Goal: Understand process/instructions

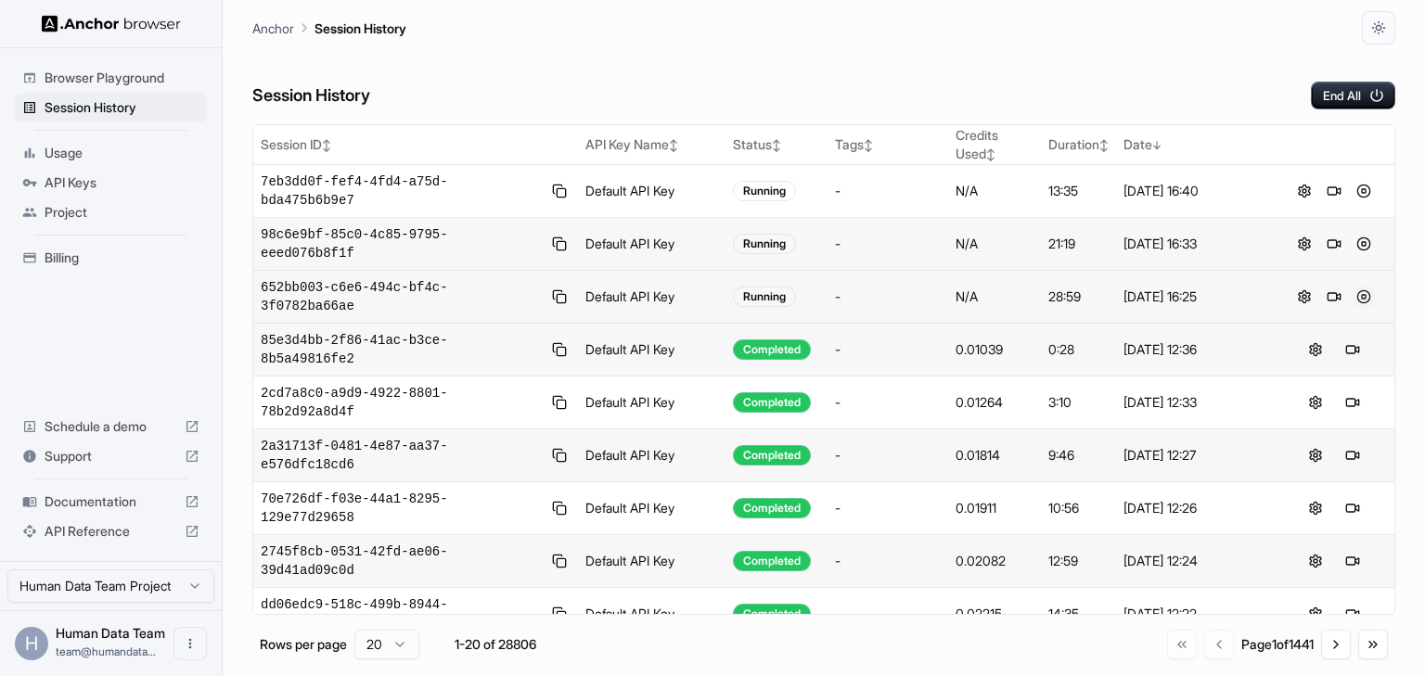
click at [1356, 286] on button at bounding box center [1364, 297] width 22 height 22
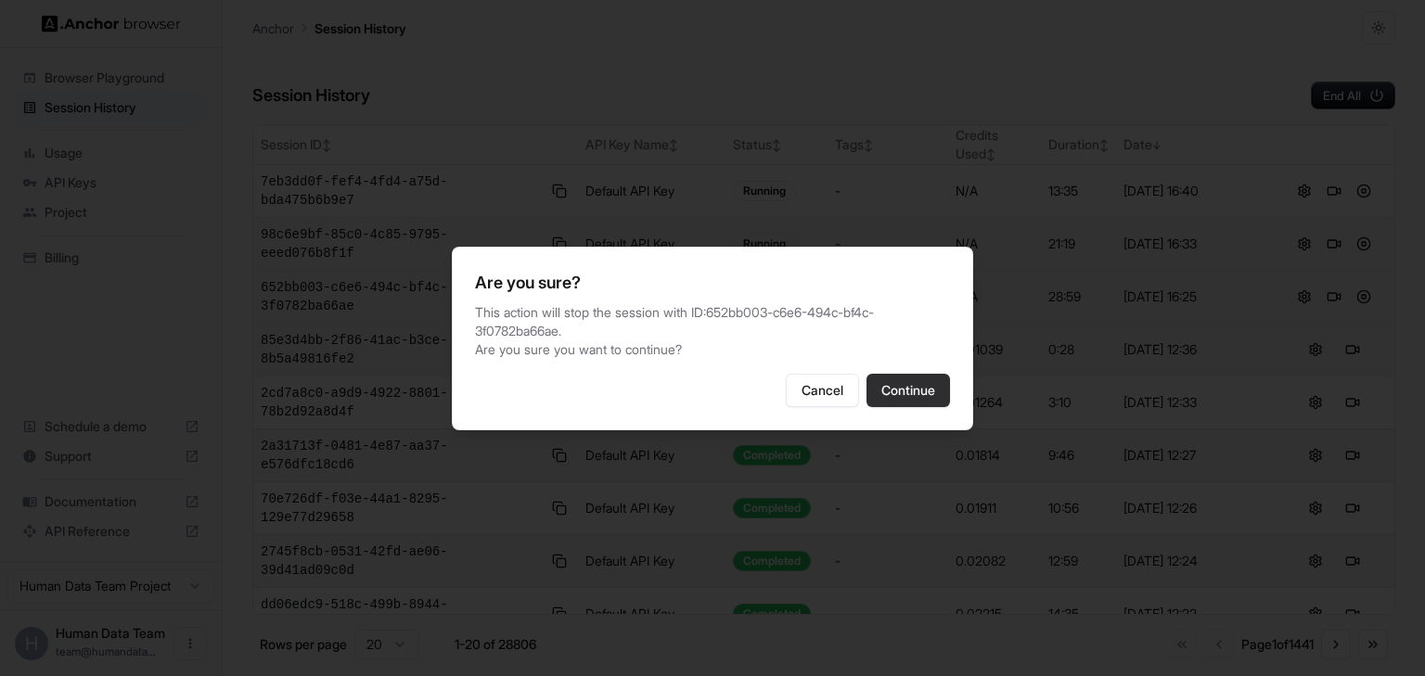
click at [911, 385] on button "Continue" at bounding box center [909, 390] width 84 height 33
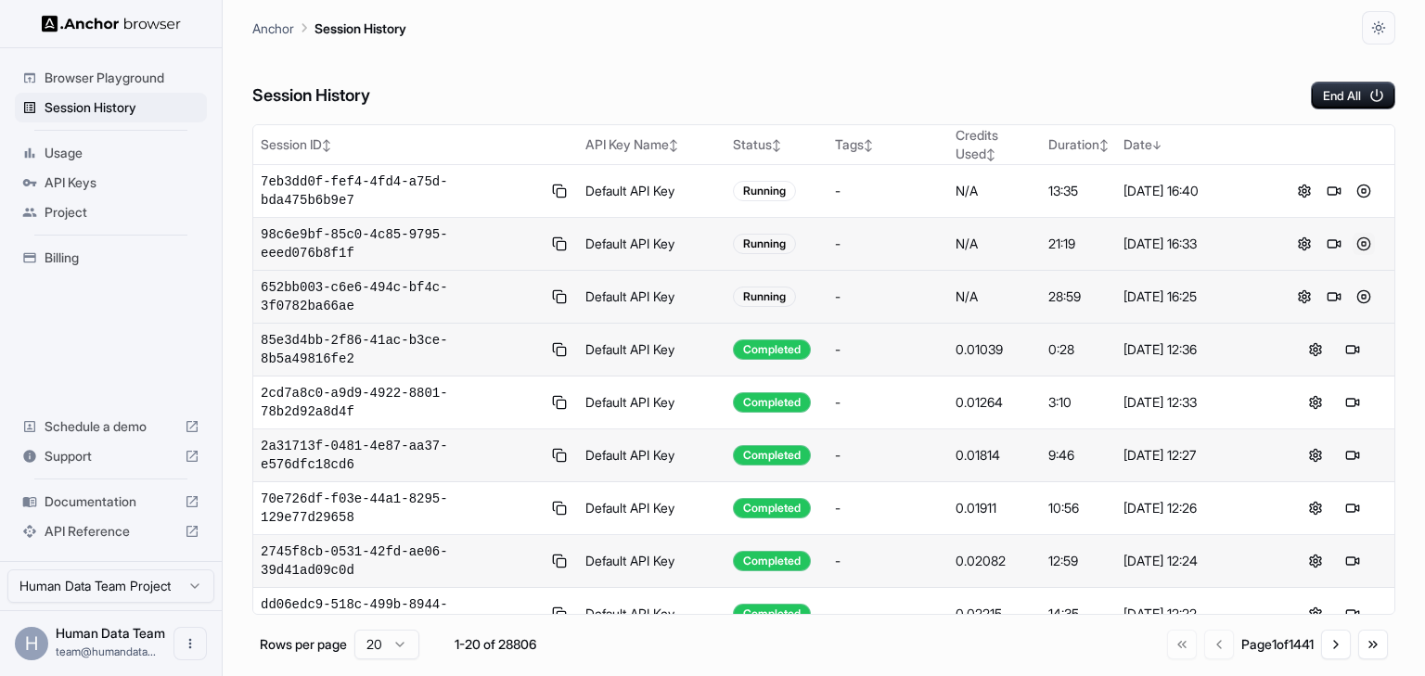
click at [1355, 233] on button at bounding box center [1364, 244] width 22 height 22
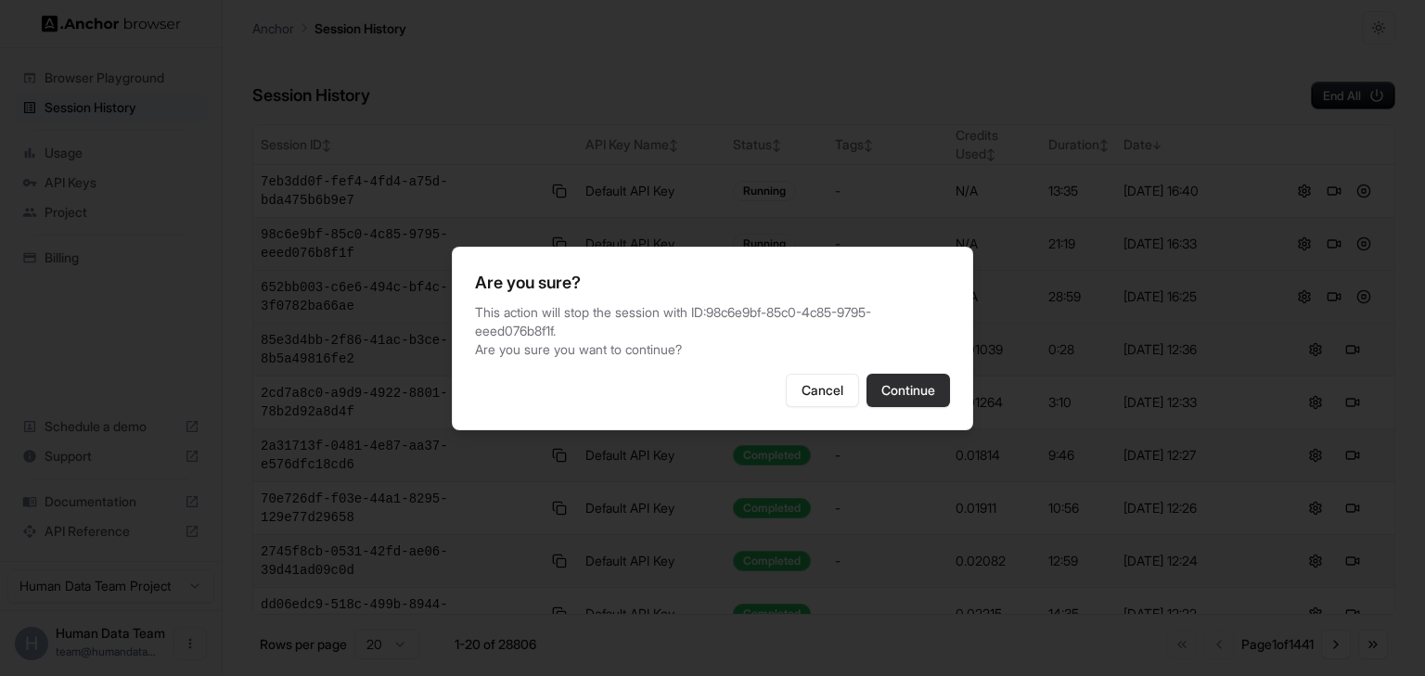
click at [909, 374] on button "Continue" at bounding box center [909, 390] width 84 height 33
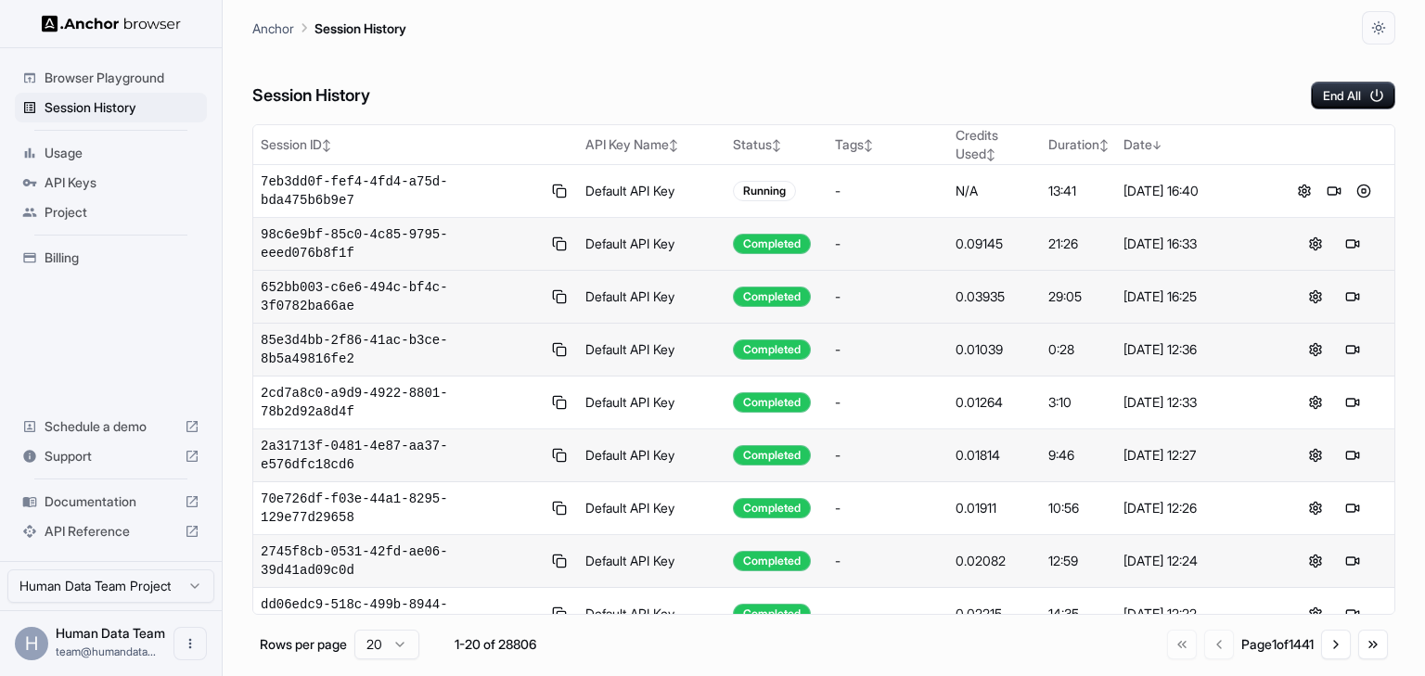
click at [1353, 180] on button at bounding box center [1364, 191] width 22 height 22
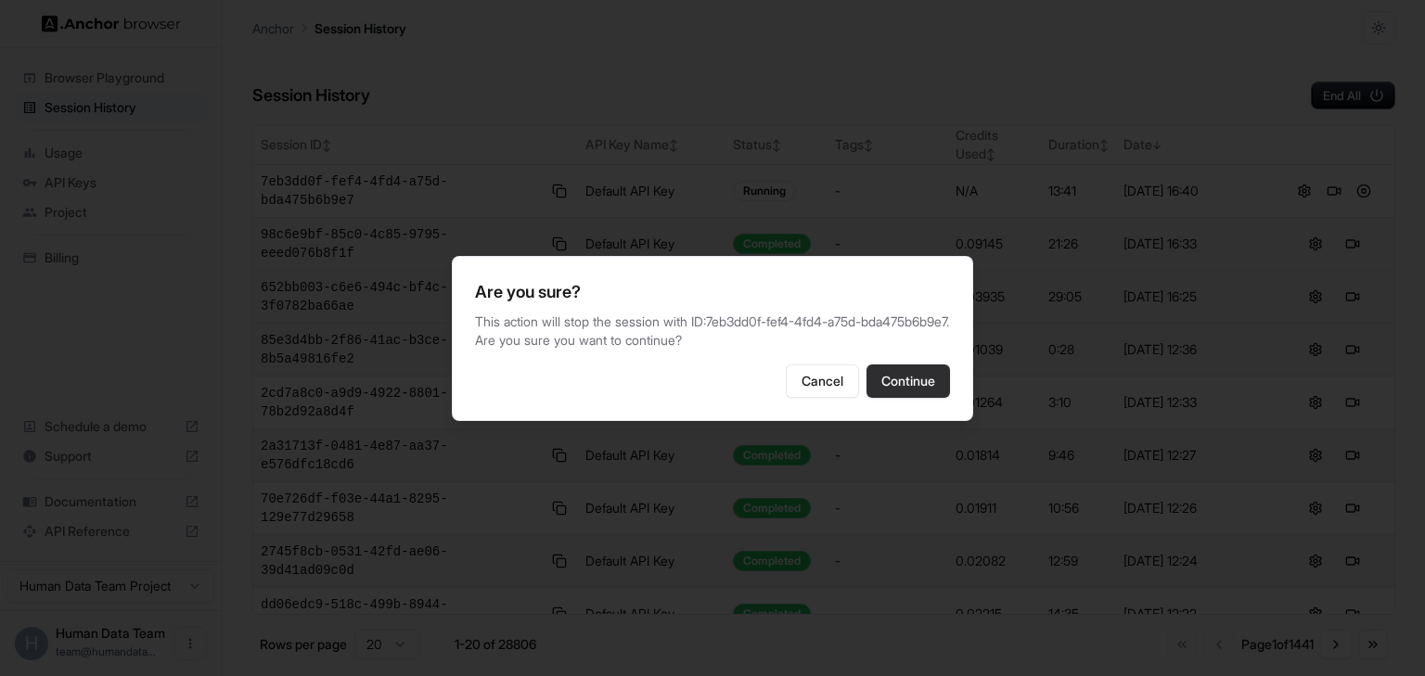
click at [870, 384] on button "Continue" at bounding box center [909, 381] width 84 height 33
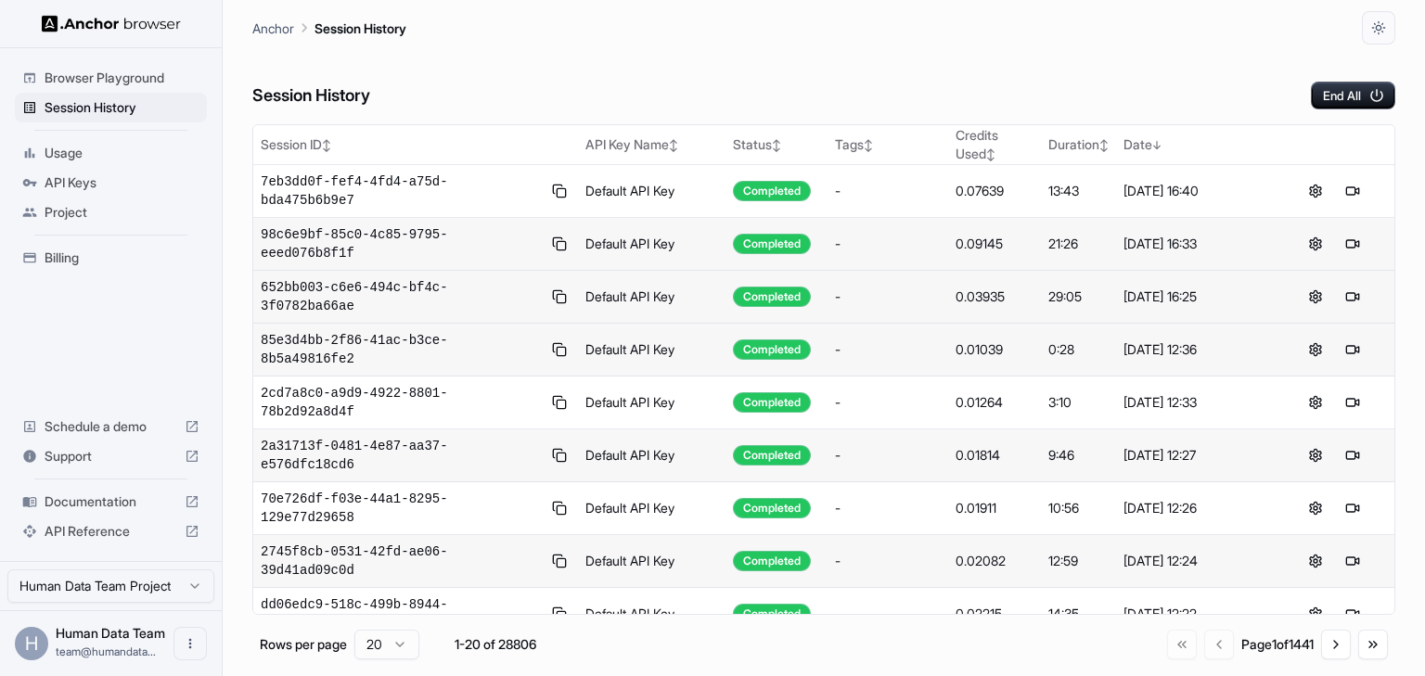
drag, startPoint x: 1256, startPoint y: 66, endPoint x: 1232, endPoint y: 83, distance: 29.3
click at [1256, 66] on div "Session History End All" at bounding box center [823, 77] width 1143 height 65
click at [835, 93] on div "Session History End All" at bounding box center [823, 77] width 1143 height 65
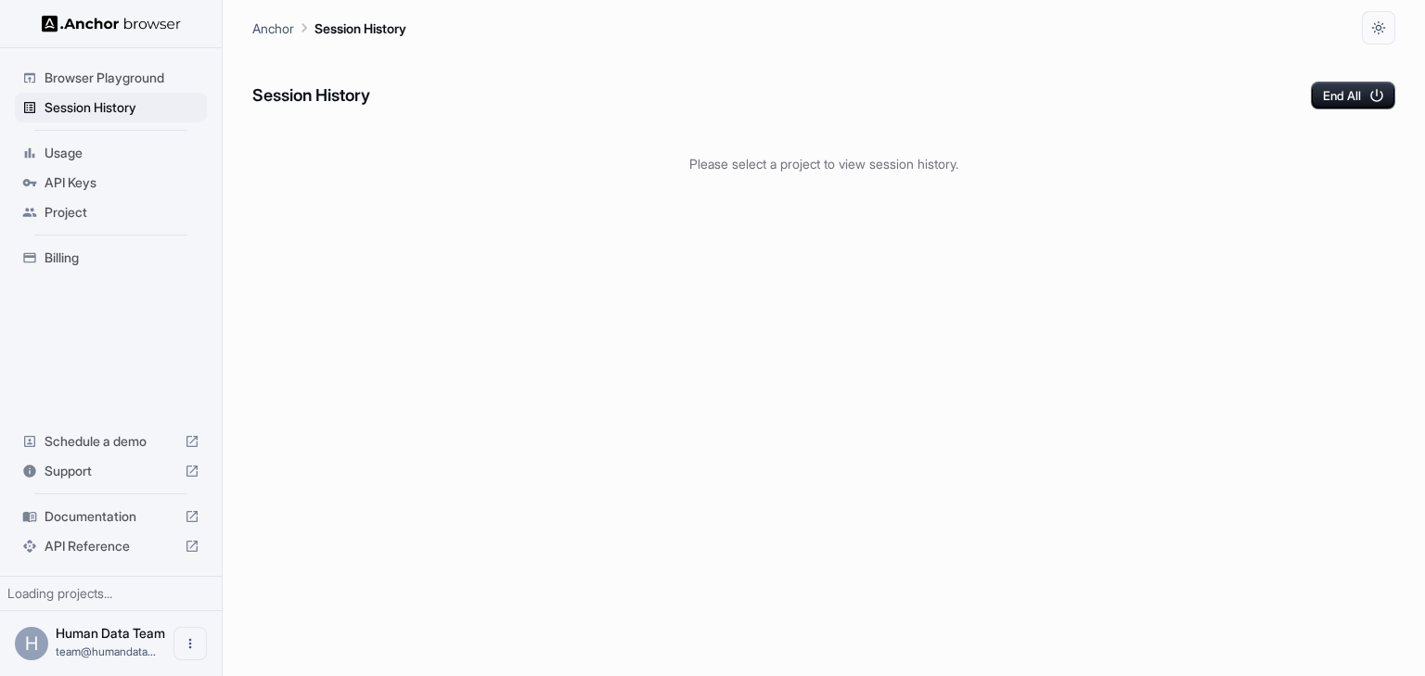
click at [847, 86] on div "Session History End All" at bounding box center [823, 77] width 1143 height 65
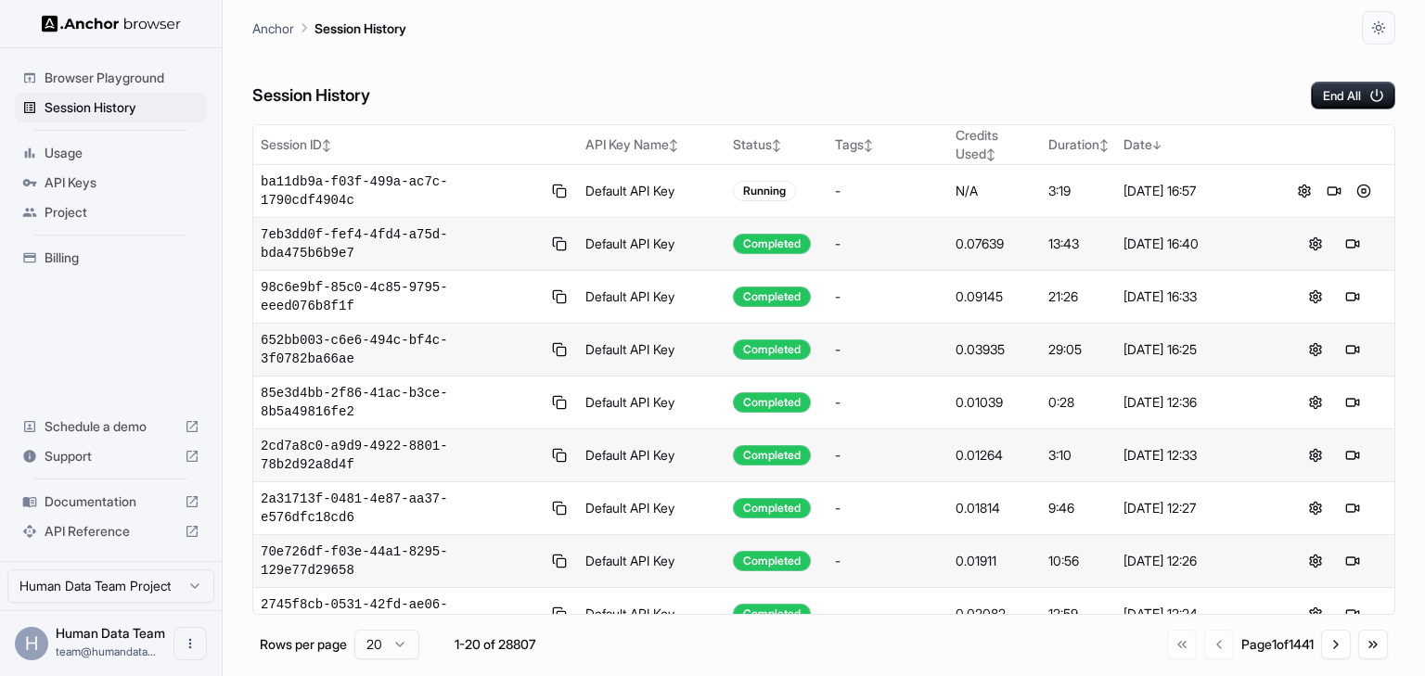
click at [687, 82] on div "Session History End All" at bounding box center [823, 77] width 1143 height 65
click at [731, 82] on div "Session History End All" at bounding box center [823, 77] width 1143 height 65
click at [720, 88] on div "Session History End All" at bounding box center [823, 77] width 1143 height 65
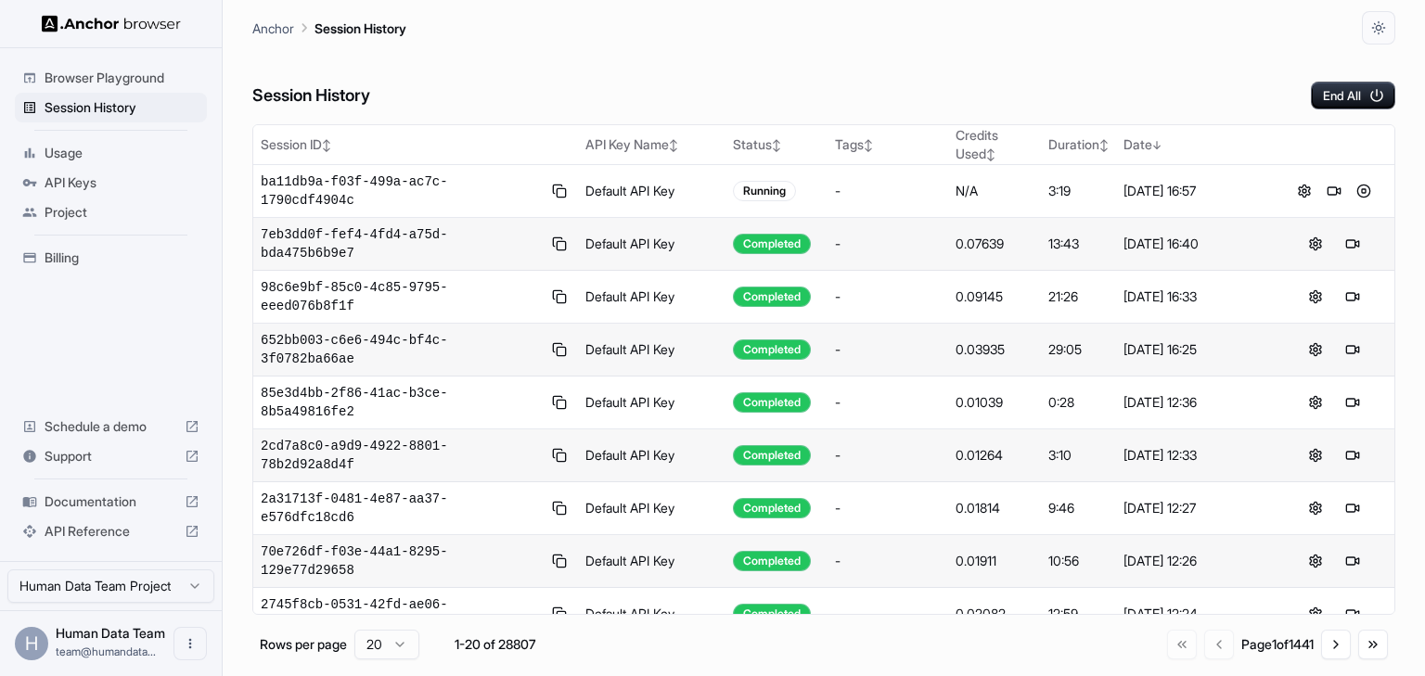
click at [720, 88] on div "Session History End All" at bounding box center [823, 77] width 1143 height 65
click at [757, 85] on div "Session History End All" at bounding box center [823, 77] width 1143 height 65
click at [588, 29] on div "Anchor Session History" at bounding box center [823, 22] width 1143 height 45
click at [924, 81] on div "Session History End All" at bounding box center [823, 77] width 1143 height 65
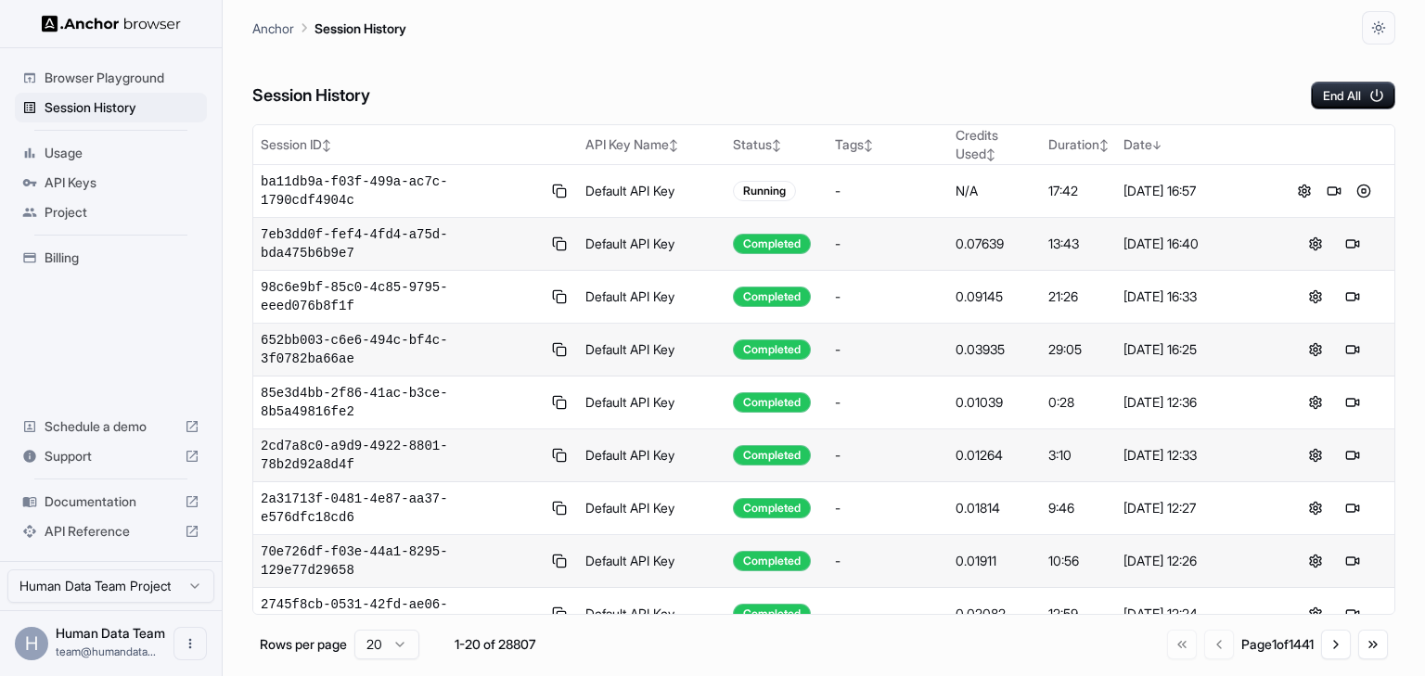
click at [607, 71] on div "Session History End All" at bounding box center [823, 77] width 1143 height 65
click at [1355, 193] on button at bounding box center [1364, 191] width 22 height 22
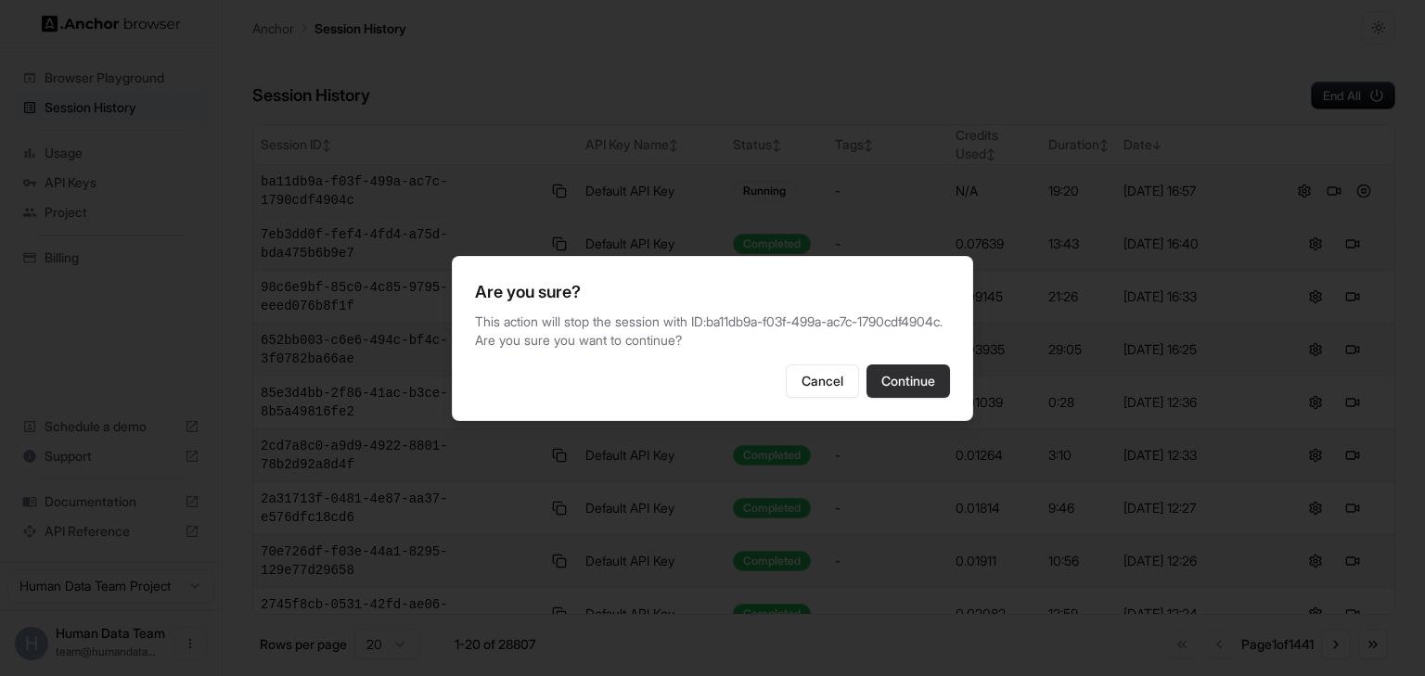
drag, startPoint x: 939, startPoint y: 379, endPoint x: 929, endPoint y: 407, distance: 30.5
click at [929, 398] on button "Continue" at bounding box center [909, 381] width 84 height 33
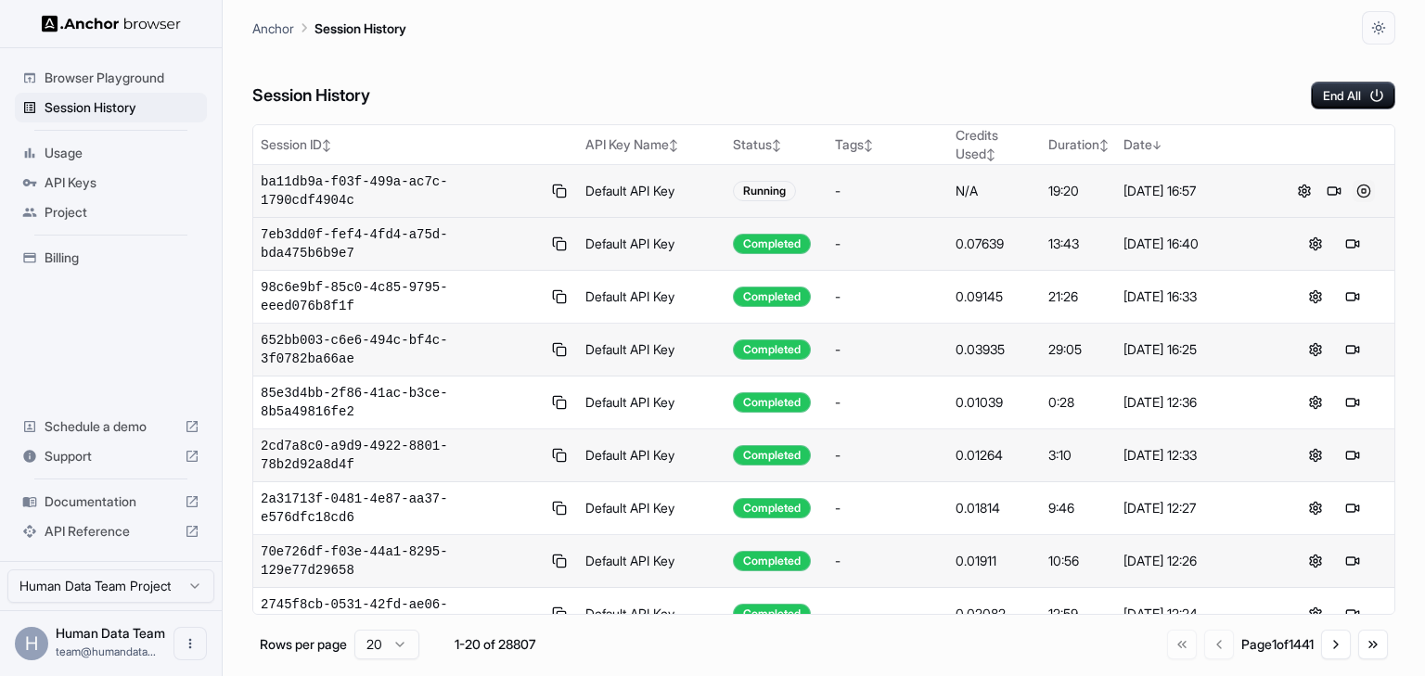
click at [1353, 184] on button at bounding box center [1364, 191] width 22 height 22
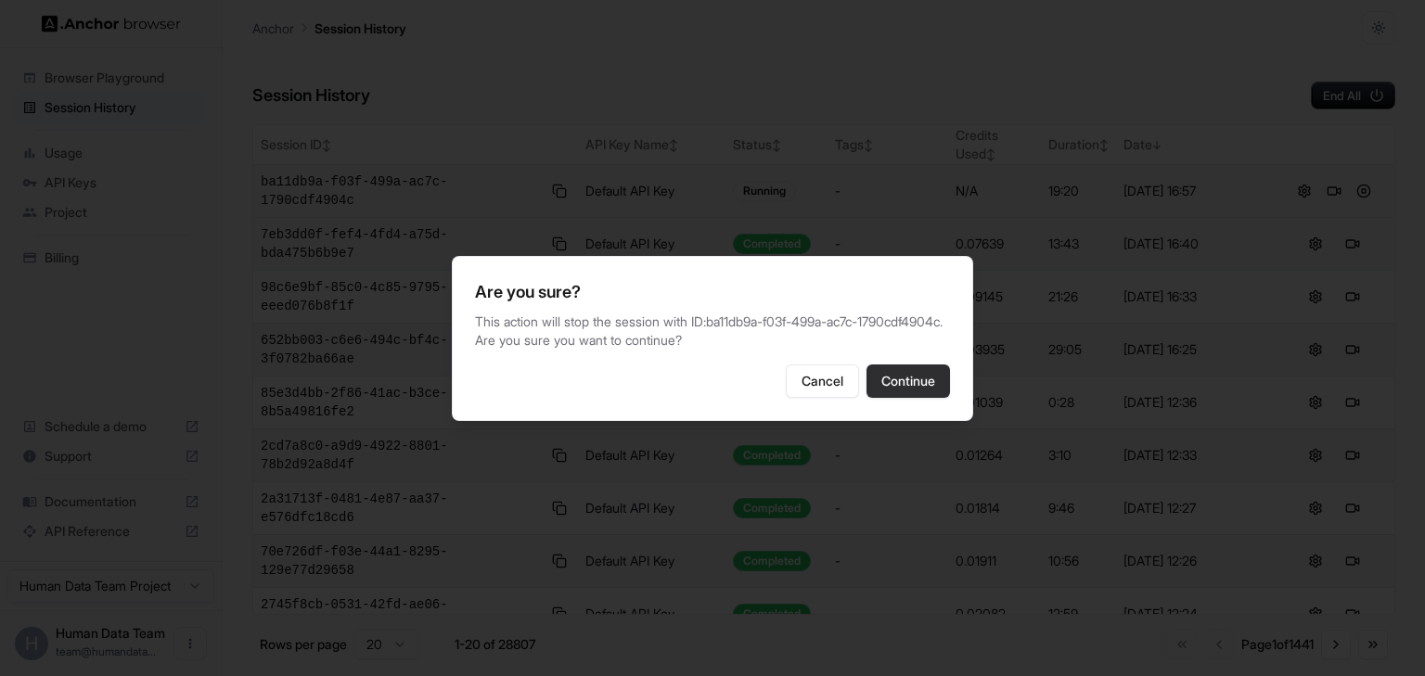
click at [942, 379] on button "Continue" at bounding box center [909, 381] width 84 height 33
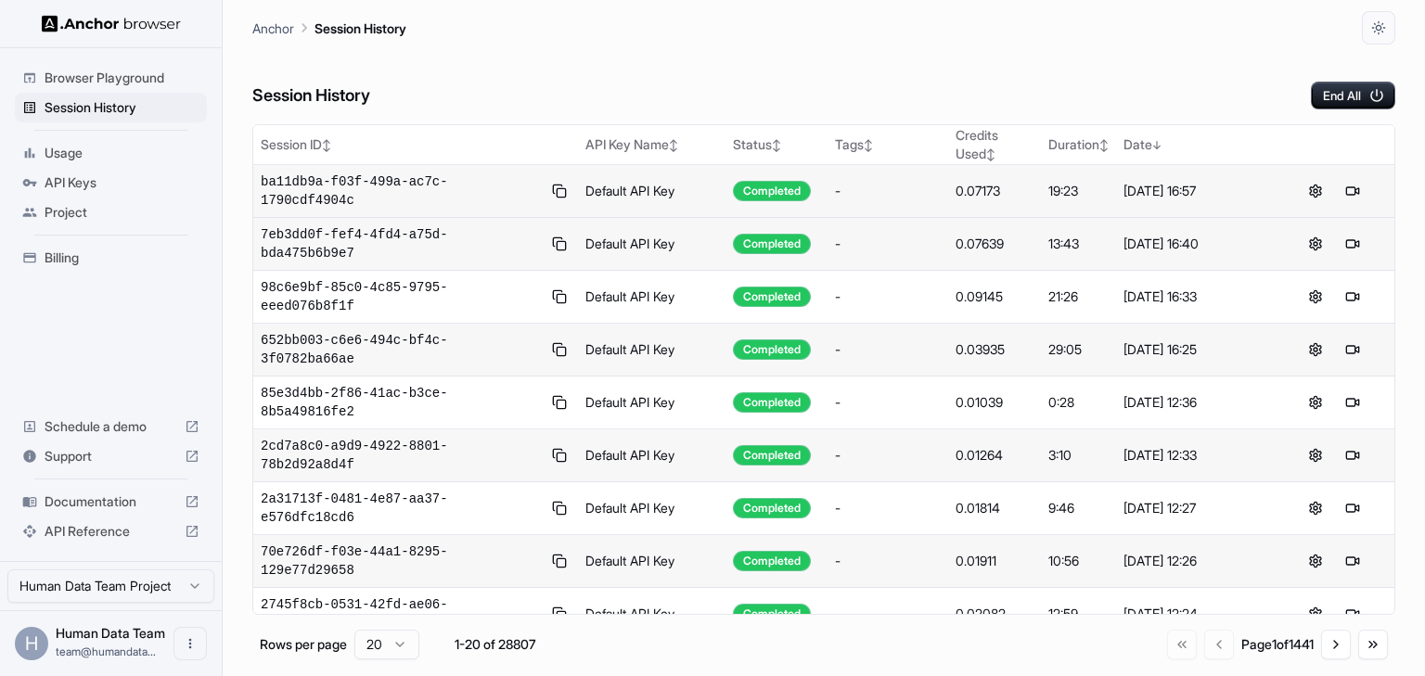
click at [855, 91] on div "Session History End All" at bounding box center [823, 77] width 1143 height 65
